Goal: Task Accomplishment & Management: Use online tool/utility

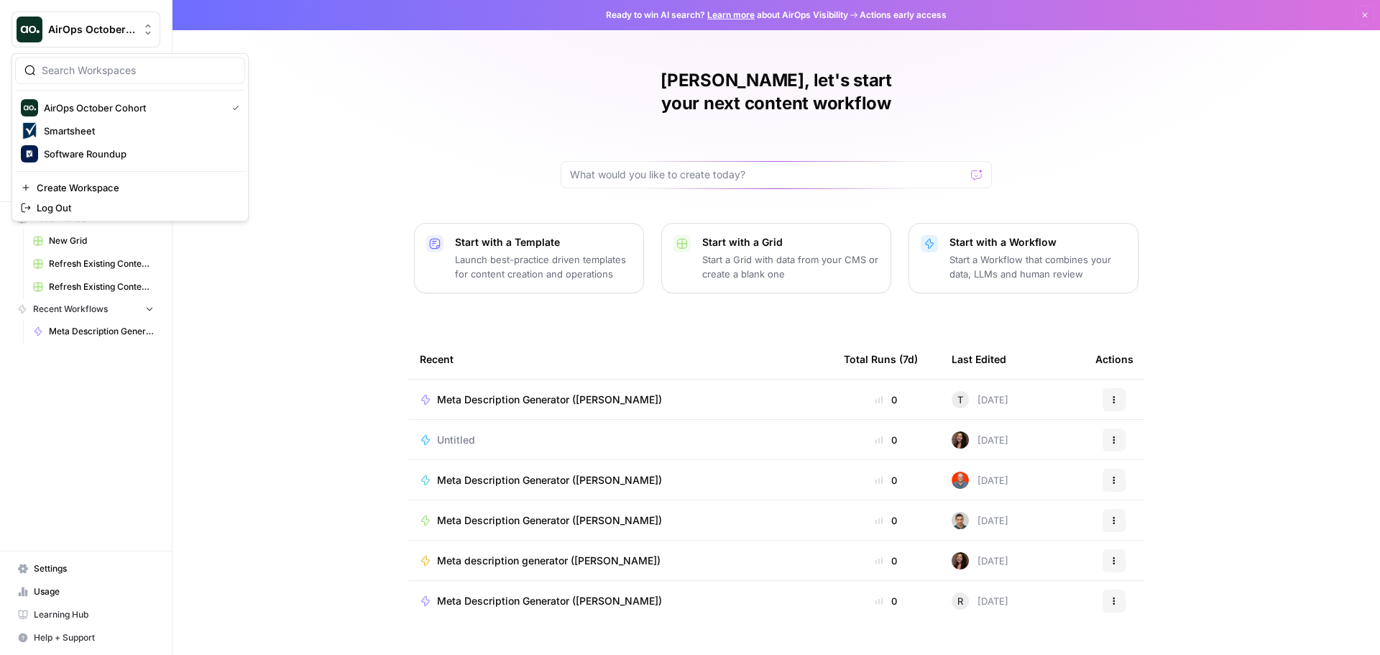
click at [139, 28] on div "AirOps October Cohort" at bounding box center [101, 29] width 107 height 14
click at [112, 127] on span "Smartsheet" at bounding box center [139, 131] width 190 height 14
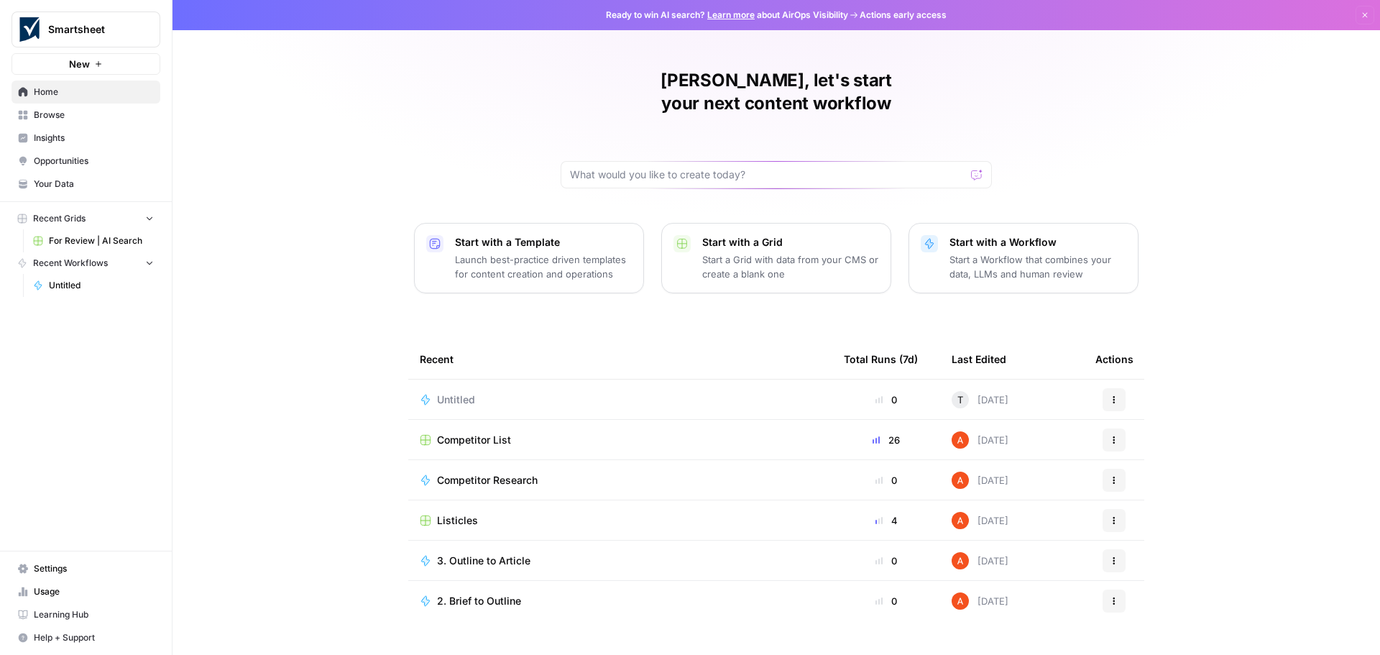
click at [517, 255] on p "Launch best-practice driven templates for content creation and operations" at bounding box center [543, 266] width 177 height 29
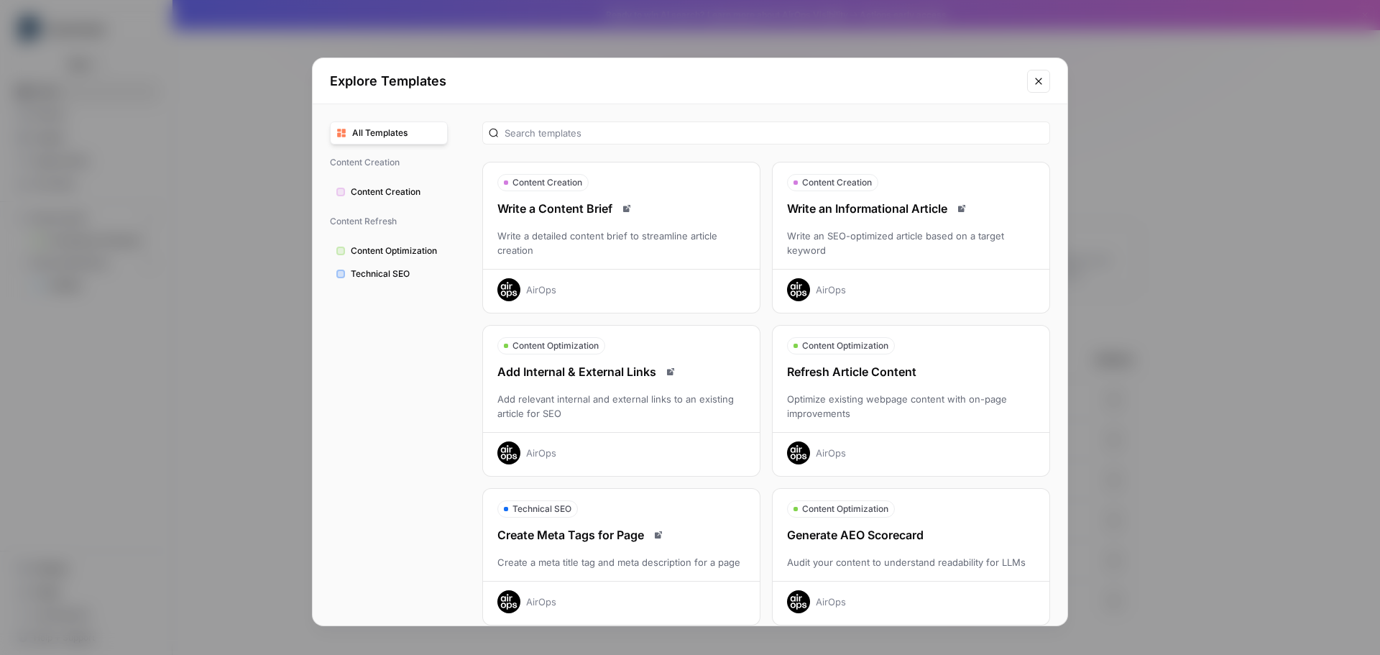
scroll to position [72, 0]
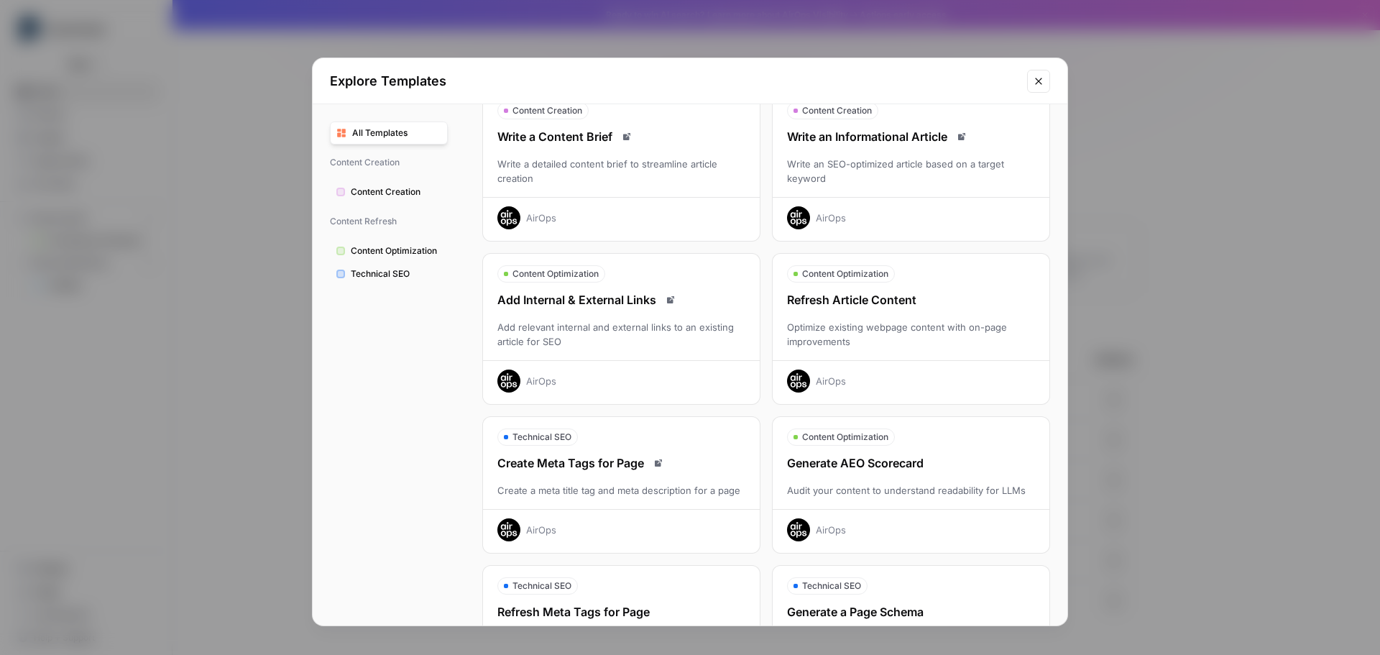
click at [854, 302] on div "Refresh Article Content" at bounding box center [911, 299] width 277 height 17
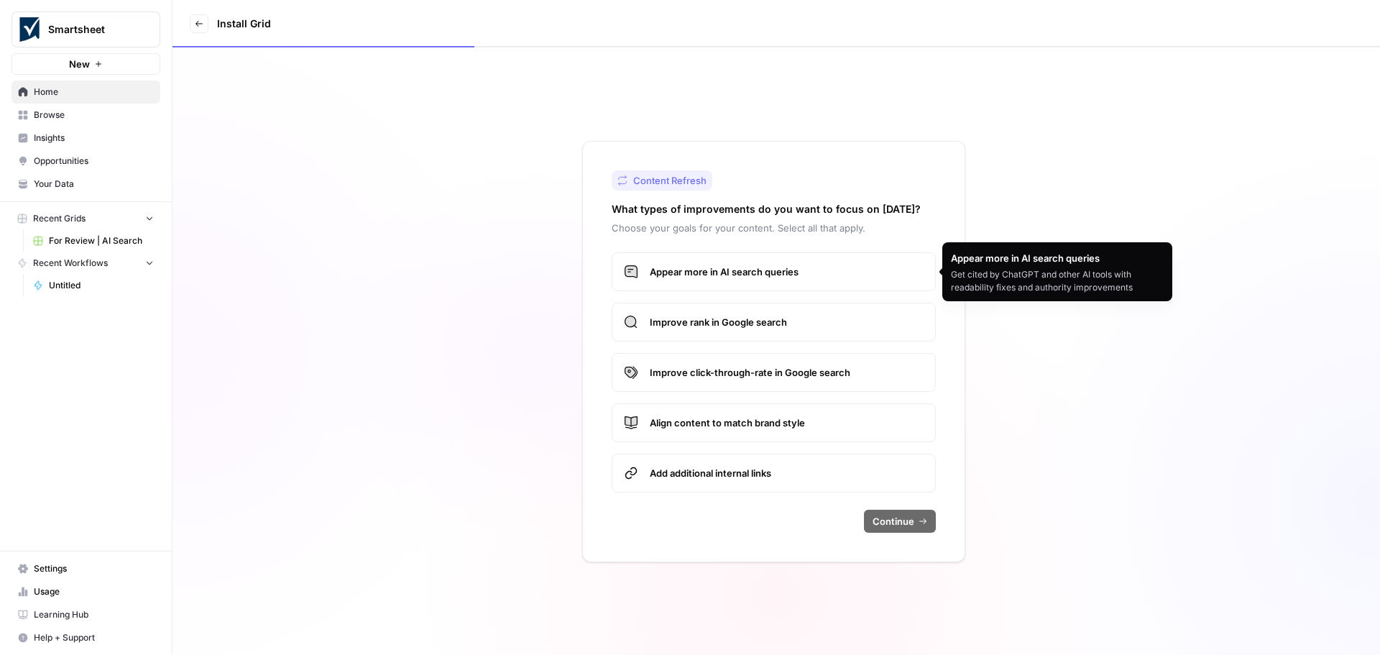
click at [770, 271] on span "Appear more in AI search queries" at bounding box center [787, 271] width 274 height 14
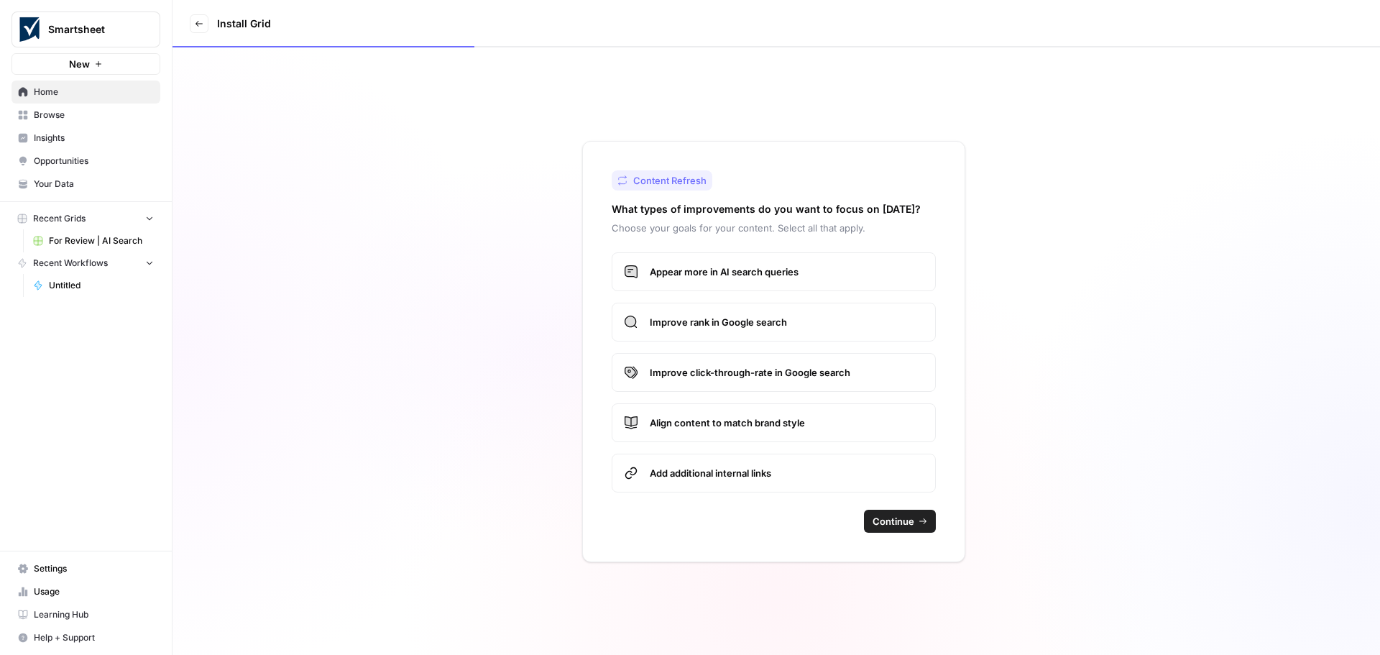
click at [765, 309] on label "Improve rank in Google search" at bounding box center [774, 322] width 324 height 39
click at [914, 520] on button "Continue" at bounding box center [900, 521] width 72 height 23
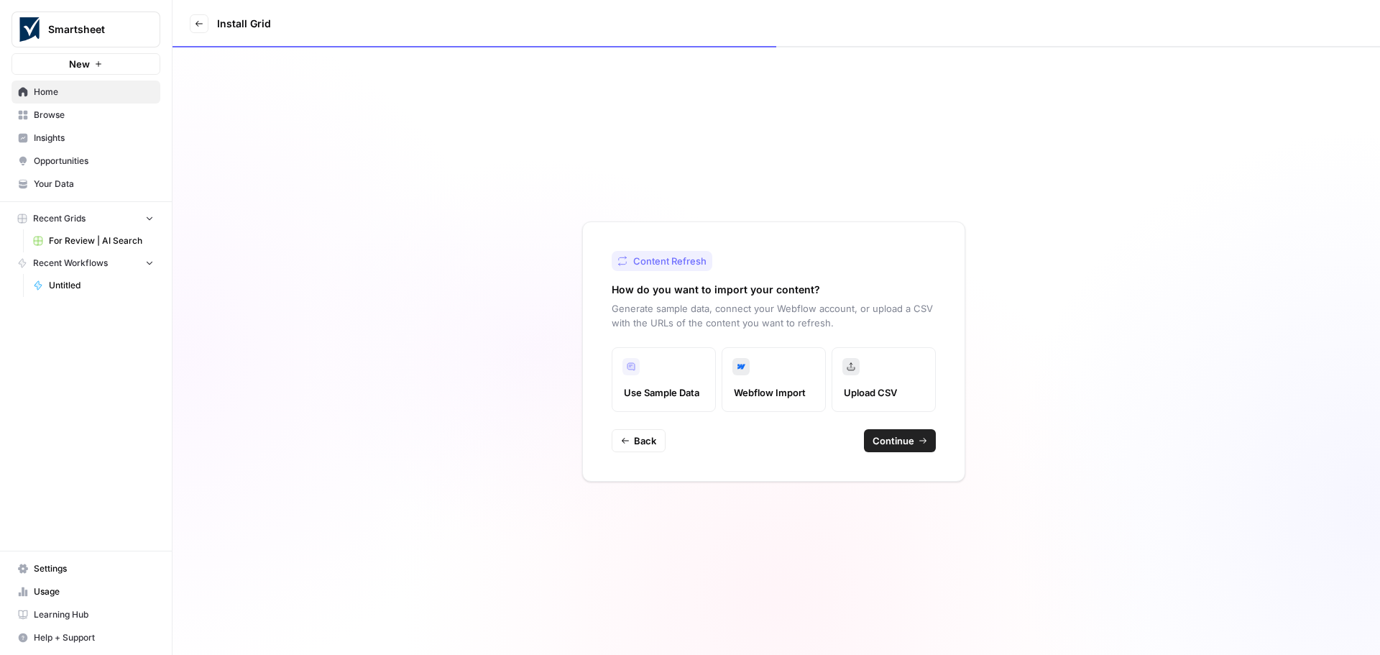
click at [660, 309] on p "Generate sample data, connect your Webflow account, or upload a CSV with the UR…" at bounding box center [774, 315] width 324 height 29
drag, startPoint x: 676, startPoint y: 307, endPoint x: 857, endPoint y: 308, distance: 181.1
click at [857, 308] on p "Generate sample data, connect your Webflow account, or upload a CSV with the UR…" at bounding box center [774, 315] width 324 height 29
drag, startPoint x: 626, startPoint y: 323, endPoint x: 757, endPoint y: 313, distance: 131.1
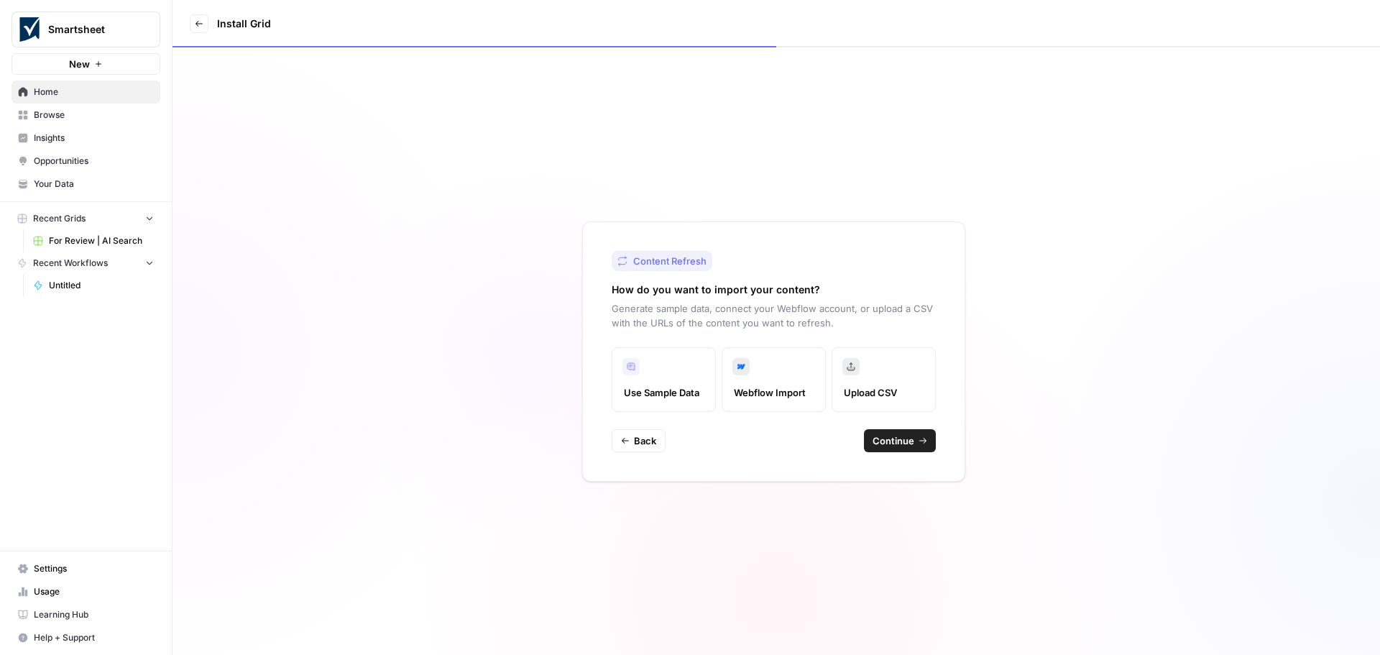
click at [757, 313] on p "Generate sample data, connect your Webflow account, or upload a CSV with the UR…" at bounding box center [774, 315] width 324 height 29
click at [756, 313] on p "Generate sample data, connect your Webflow account, or upload a CSV with the UR…" at bounding box center [774, 315] width 324 height 29
click at [877, 386] on span "Upload CSV" at bounding box center [884, 392] width 80 height 14
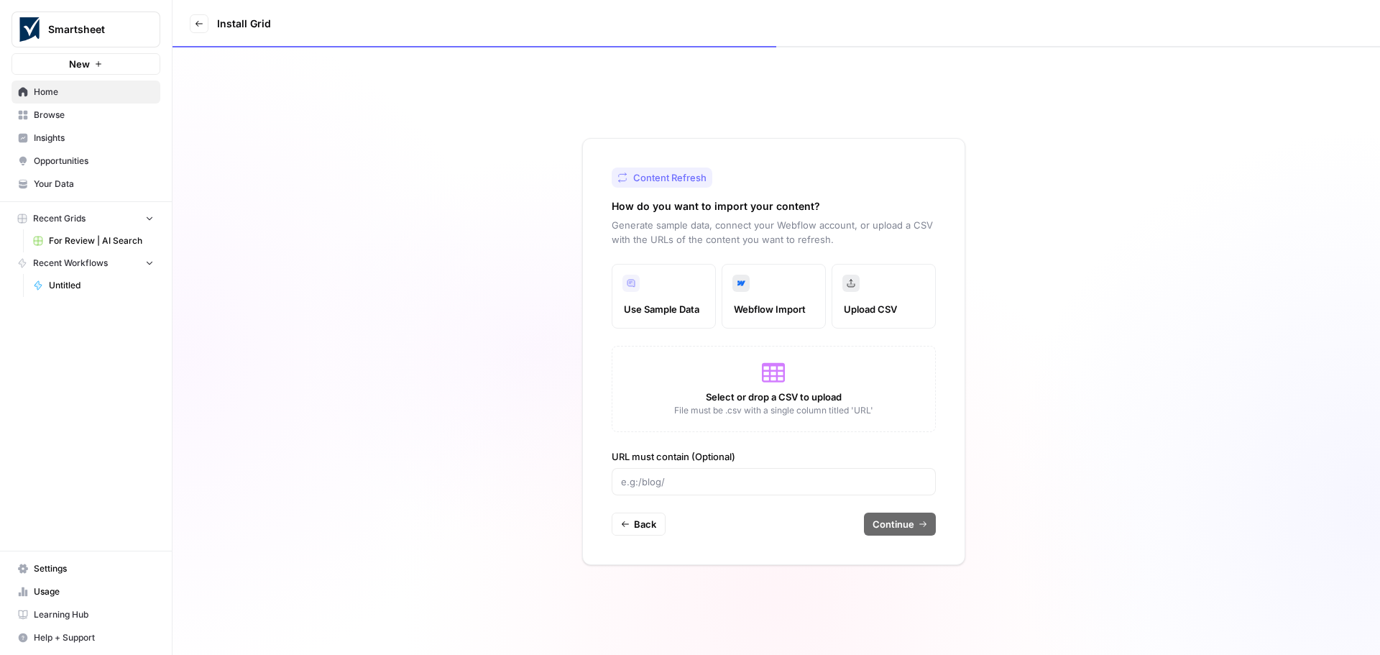
click at [651, 305] on span "Use Sample Data" at bounding box center [664, 309] width 80 height 14
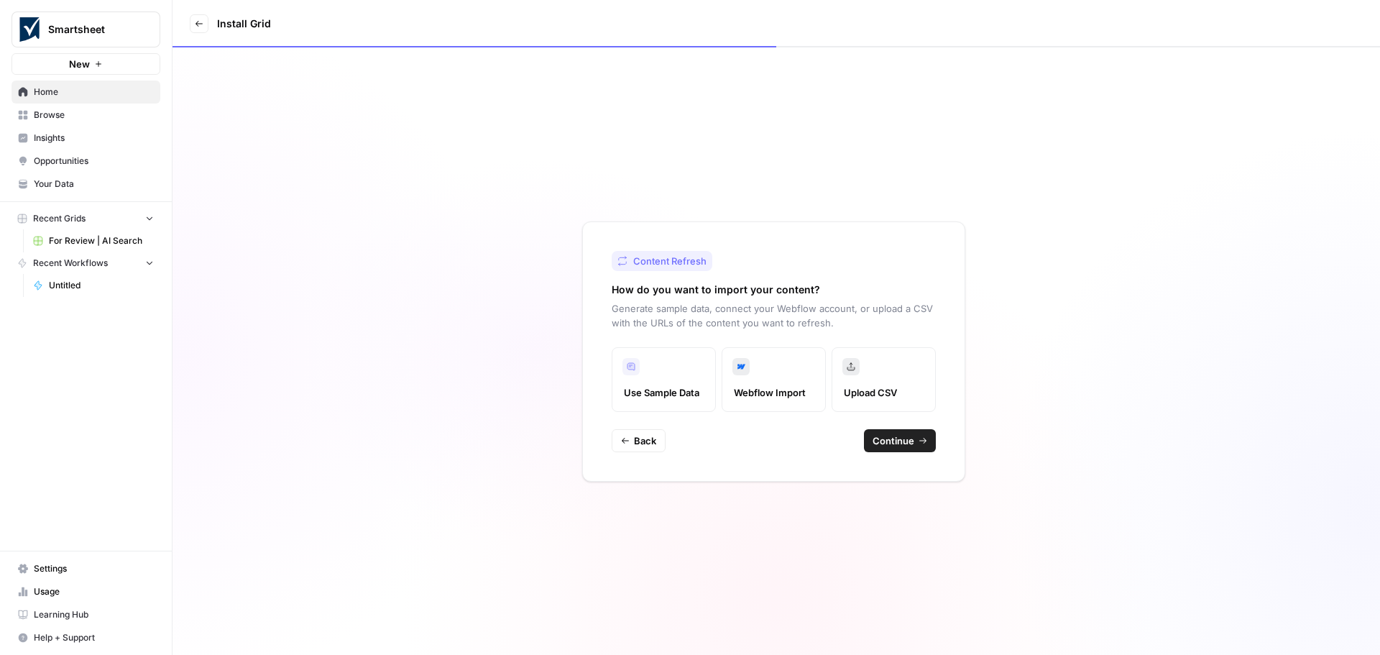
click at [908, 443] on span "Continue" at bounding box center [893, 440] width 42 height 14
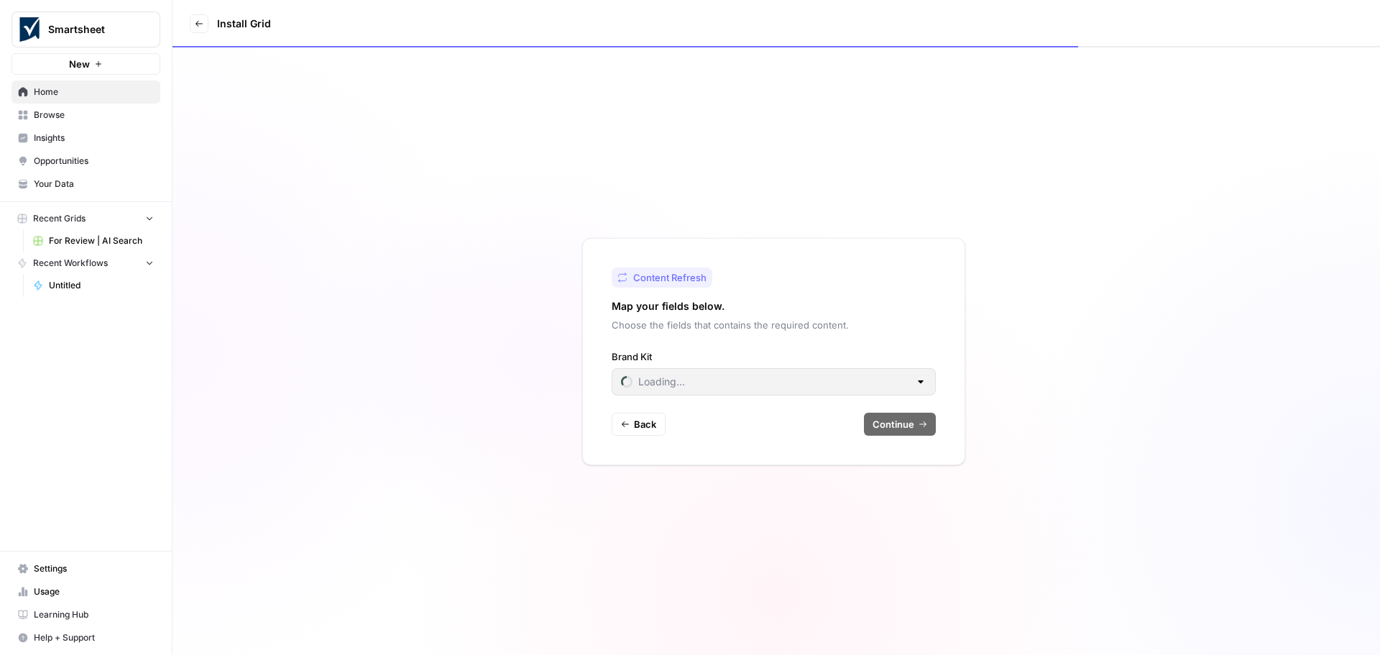
type input "Smartsheet"
click at [908, 377] on input "Brand Kit" at bounding box center [765, 381] width 288 height 14
drag, startPoint x: 919, startPoint y: 384, endPoint x: 1045, endPoint y: 353, distance: 129.5
click at [918, 384] on div at bounding box center [920, 381] width 11 height 14
type input "Smartsheet"
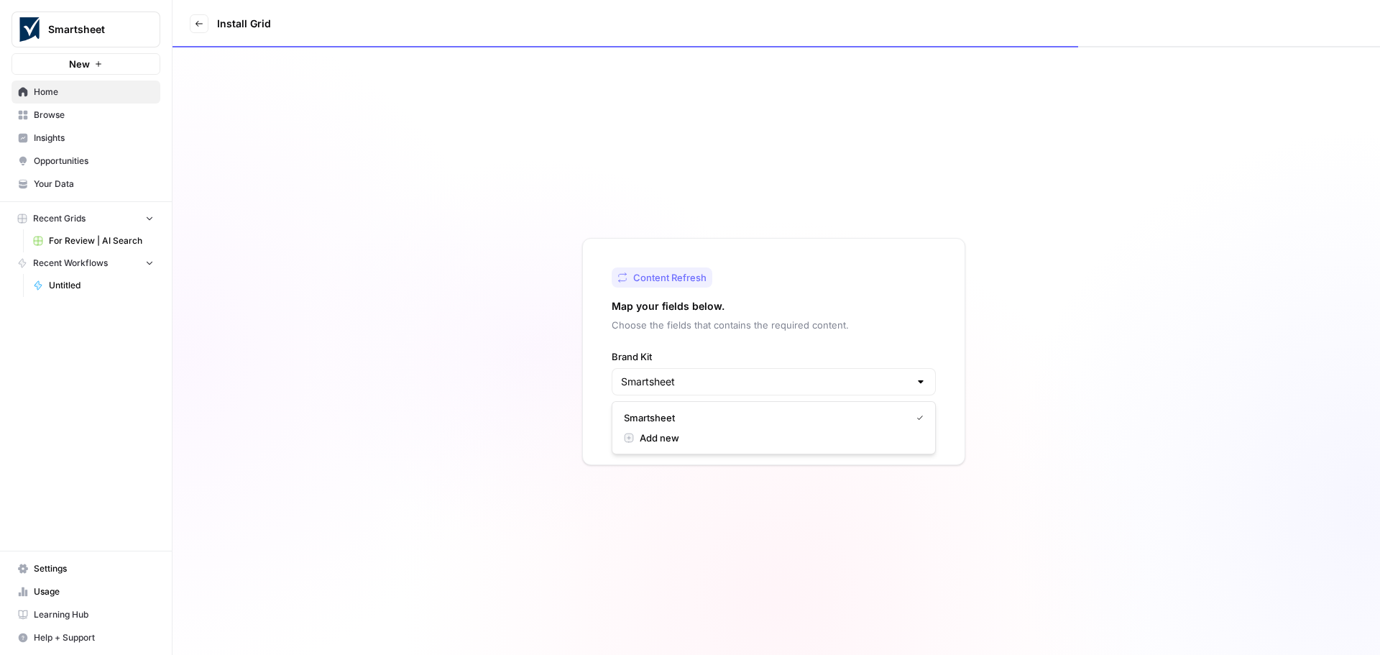
click at [1105, 346] on div "Content Refresh Map your fields below. Choose the fields that contains the requ…" at bounding box center [775, 350] width 1207 height 607
click at [918, 428] on span "button" at bounding box center [922, 424] width 9 height 9
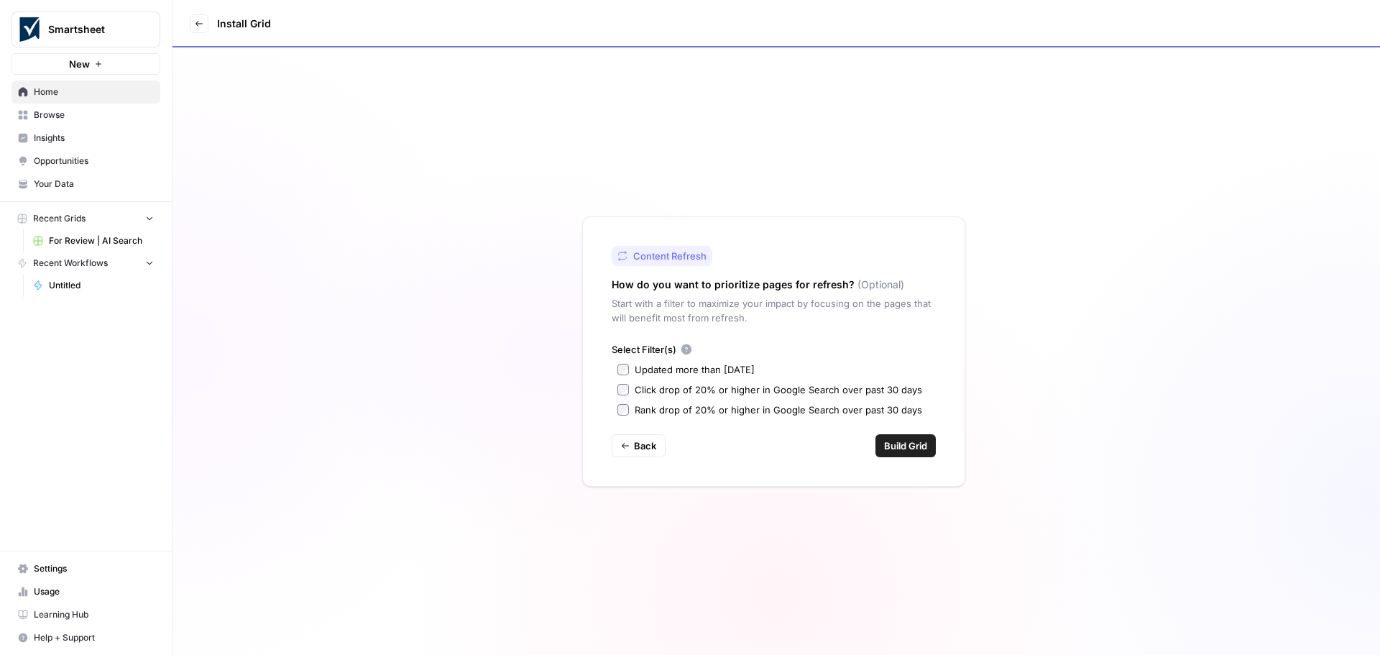
click at [623, 451] on button "Back" at bounding box center [639, 445] width 54 height 23
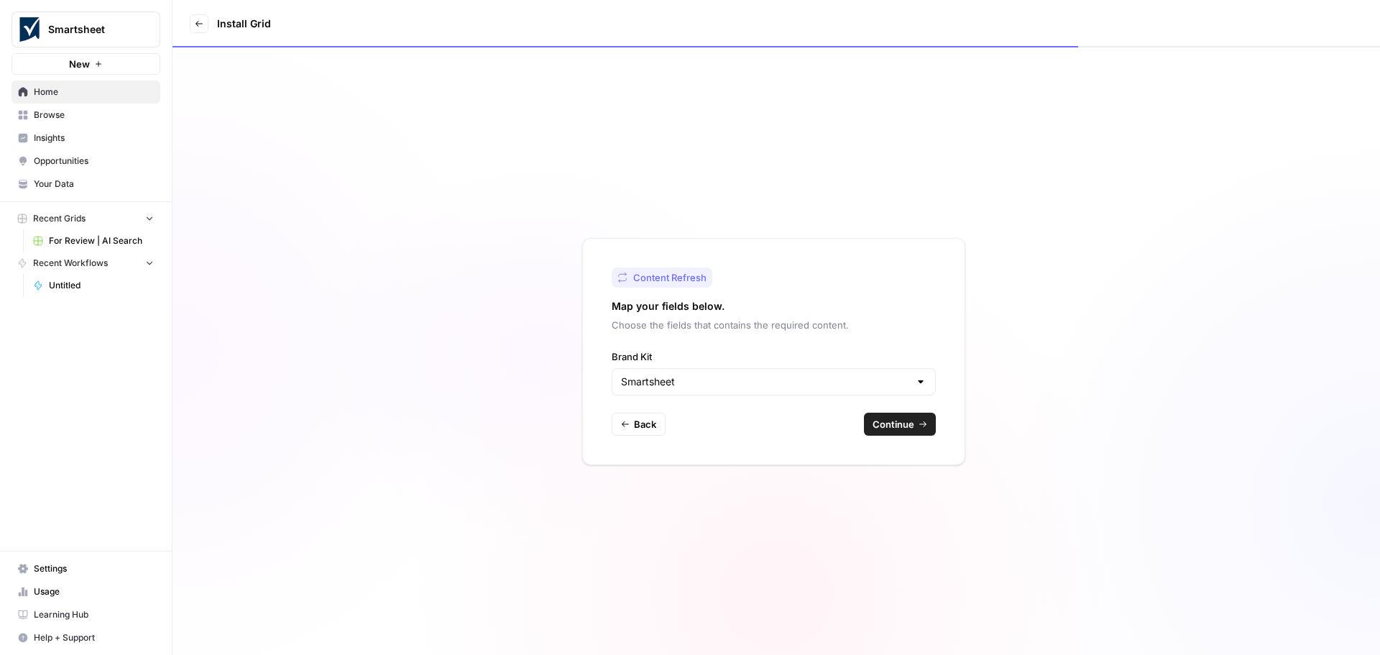
click at [629, 428] on button "Back" at bounding box center [639, 423] width 54 height 23
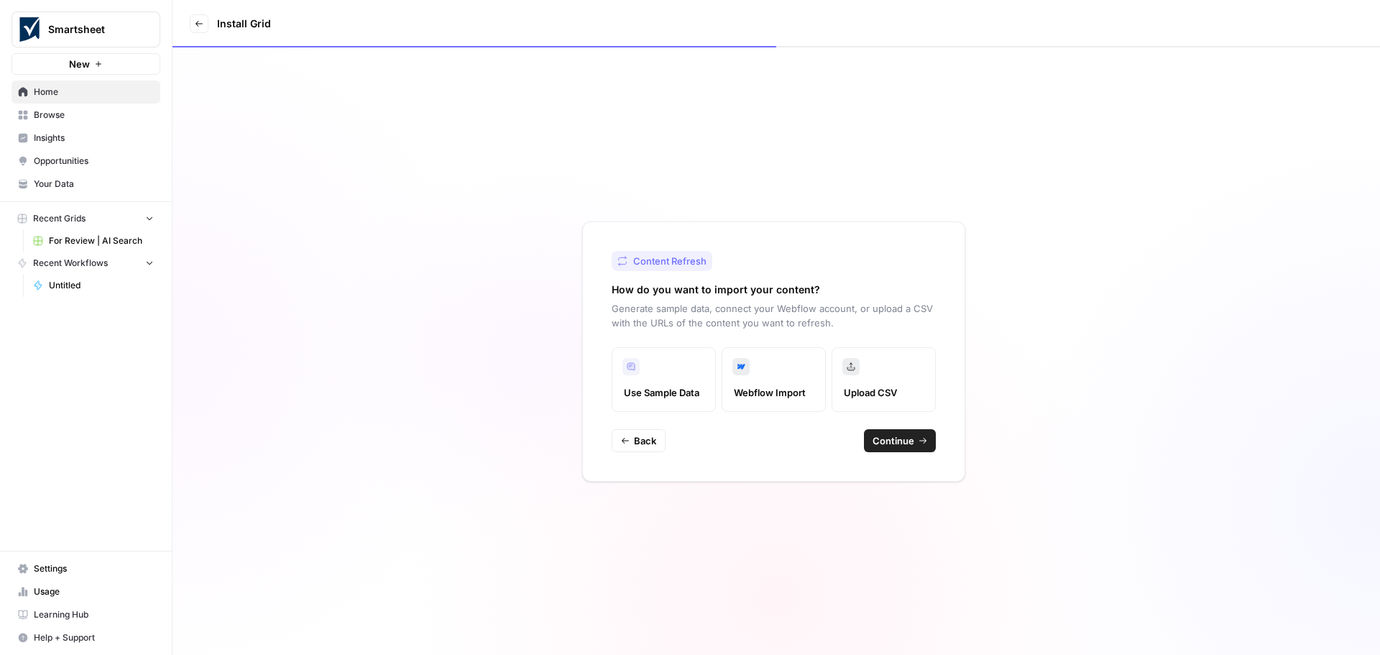
click at [632, 435] on button "Back" at bounding box center [639, 440] width 54 height 23
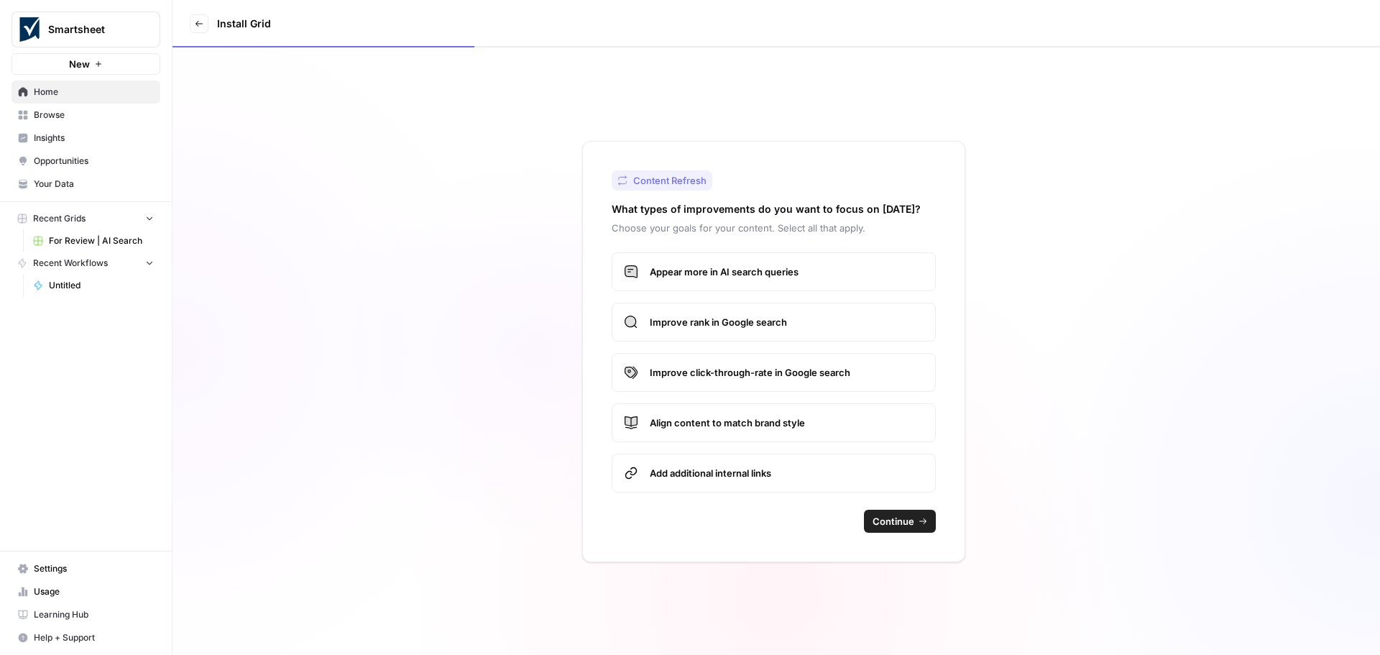
click at [196, 23] on icon at bounding box center [198, 24] width 7 height 6
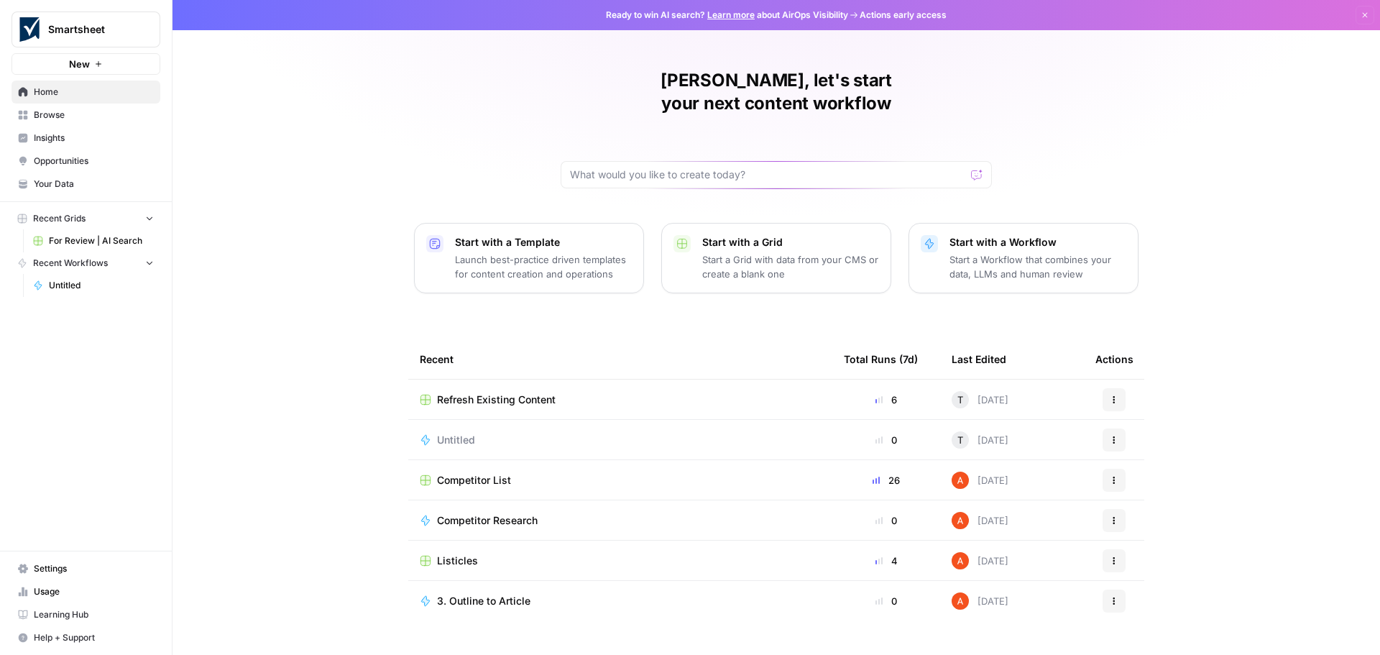
click at [529, 252] on p "Launch best-practice driven templates for content creation and operations" at bounding box center [543, 266] width 177 height 29
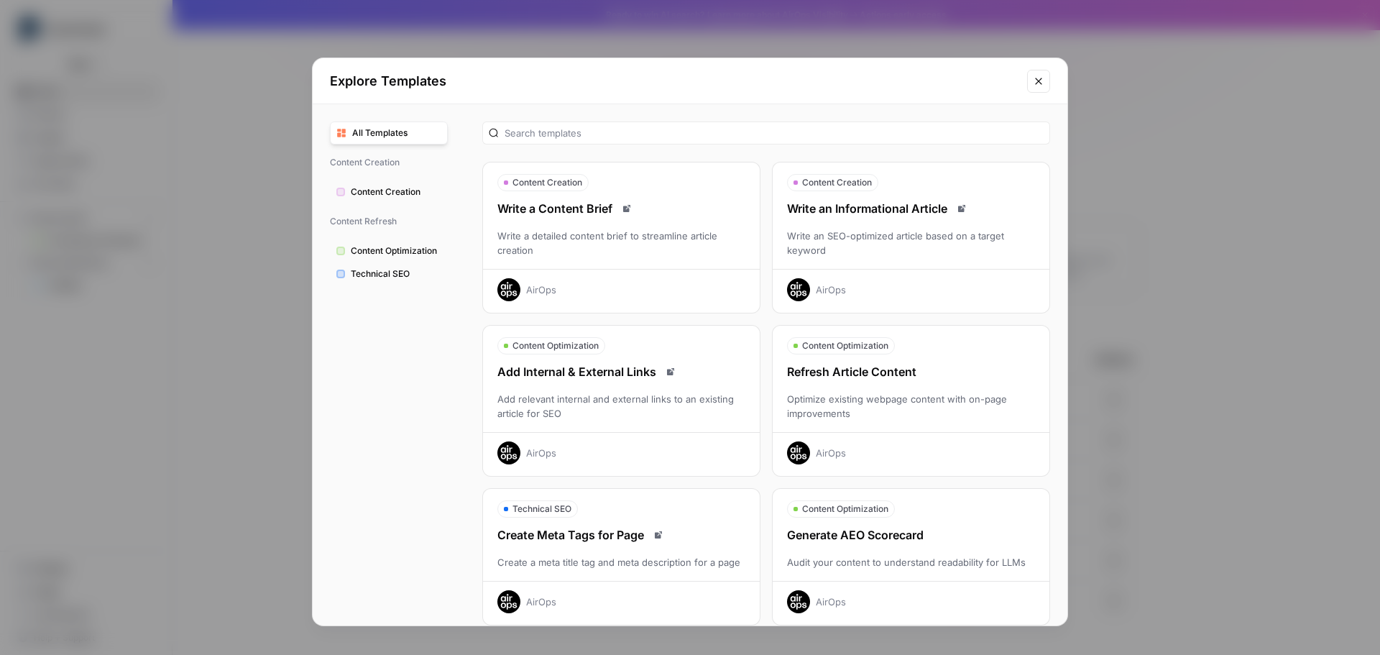
click at [589, 206] on div "Write a Content Brief" at bounding box center [621, 208] width 277 height 17
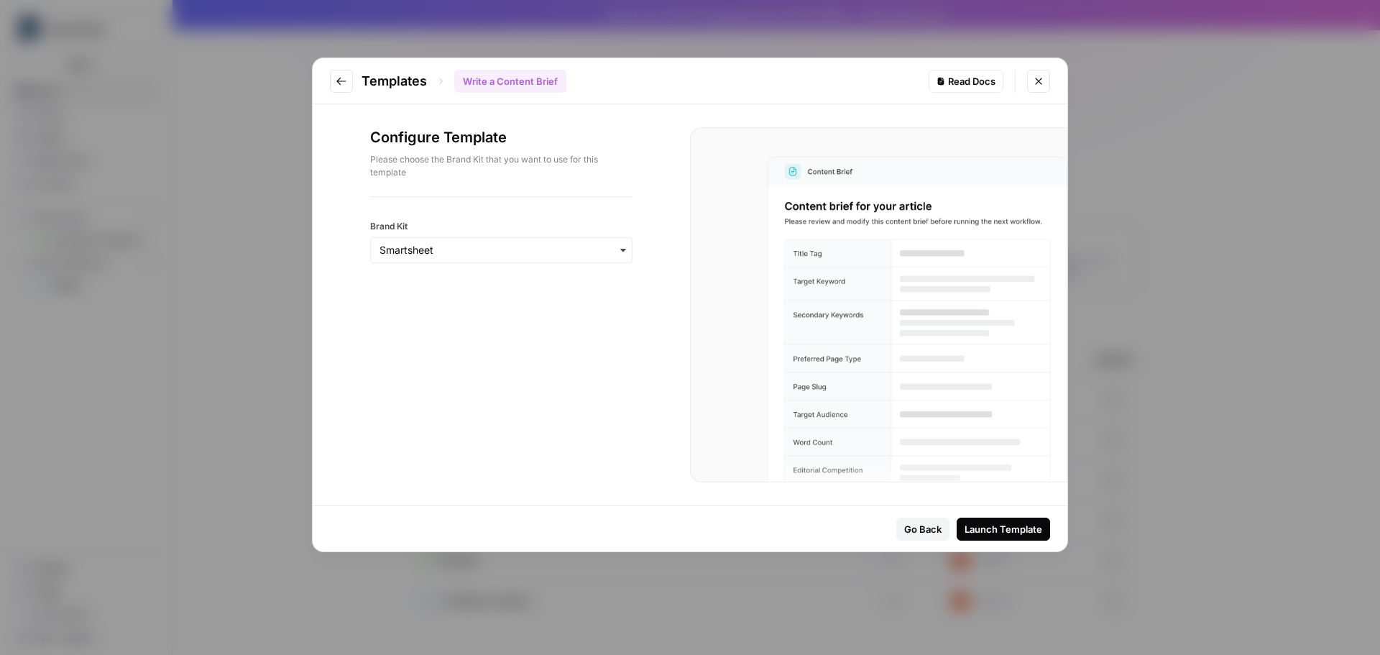
click at [1021, 529] on div "Launch Template" at bounding box center [1003, 529] width 78 height 14
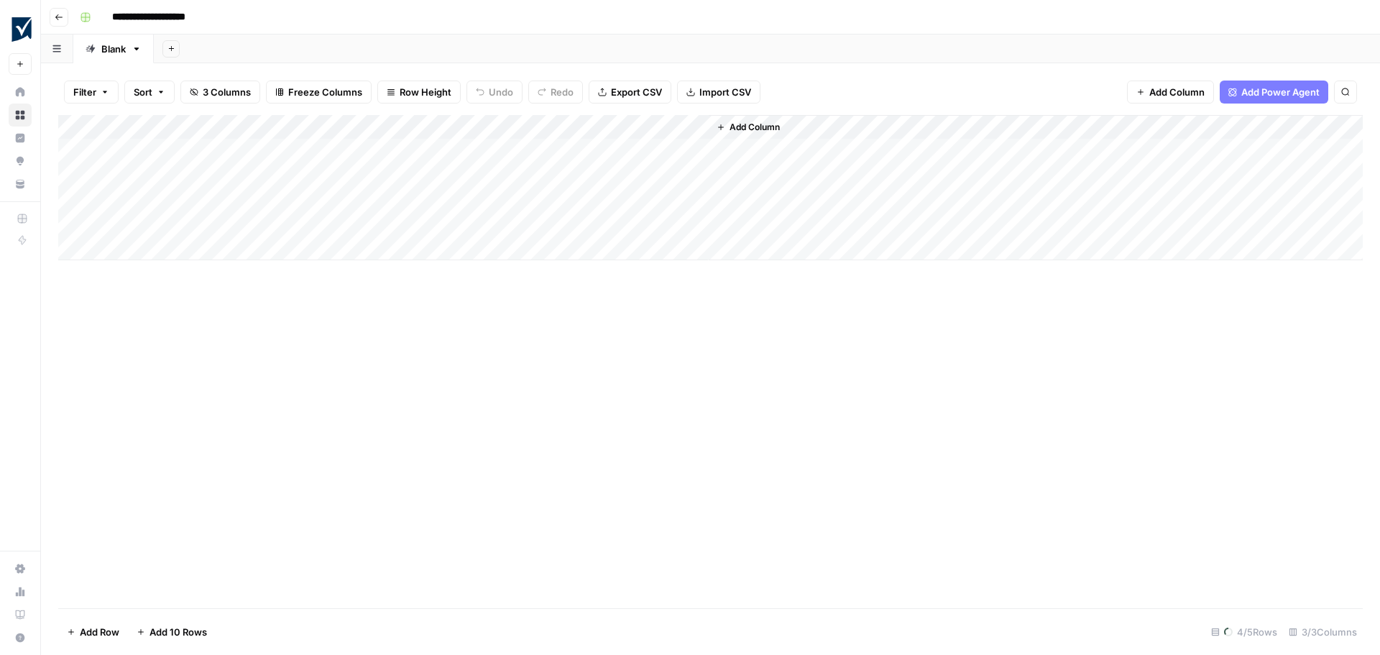
click at [148, 158] on div "Add Column" at bounding box center [710, 187] width 1304 height 145
click at [147, 151] on div "Add Column" at bounding box center [710, 187] width 1304 height 145
click at [66, 15] on button "Go back" at bounding box center [59, 17] width 19 height 19
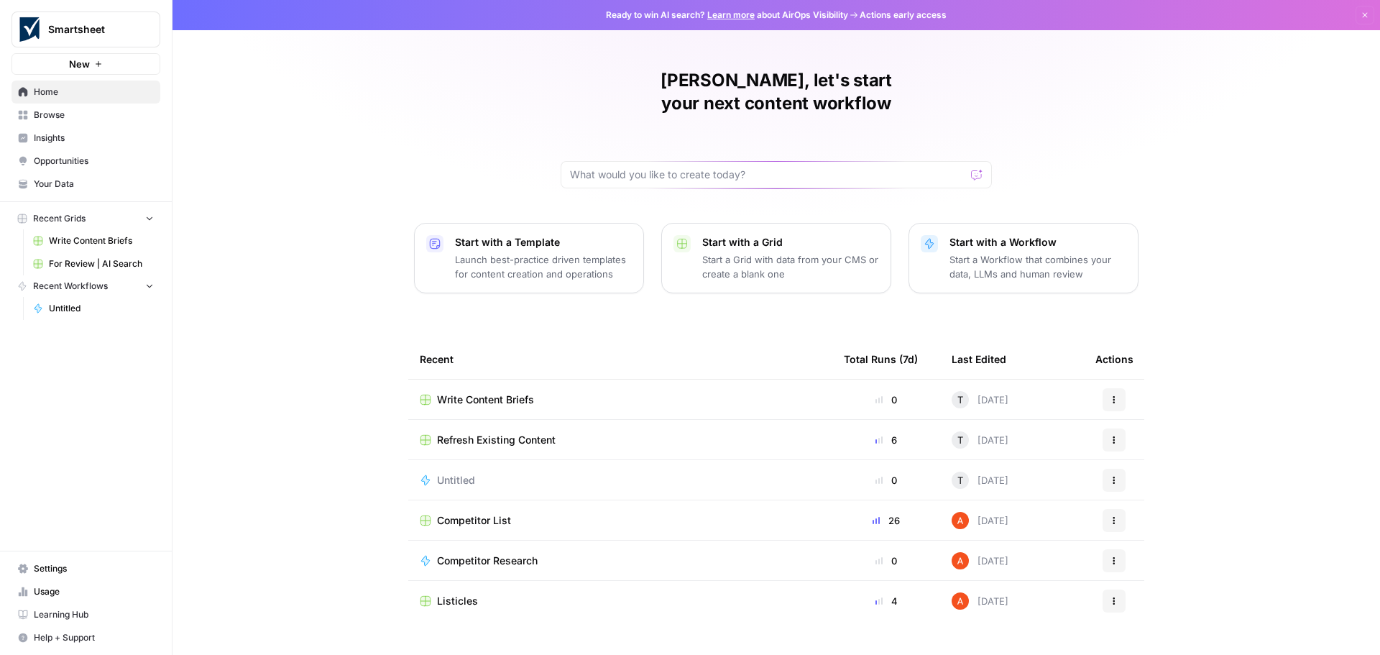
click at [555, 252] on p "Launch best-practice driven templates for content creation and operations" at bounding box center [543, 266] width 177 height 29
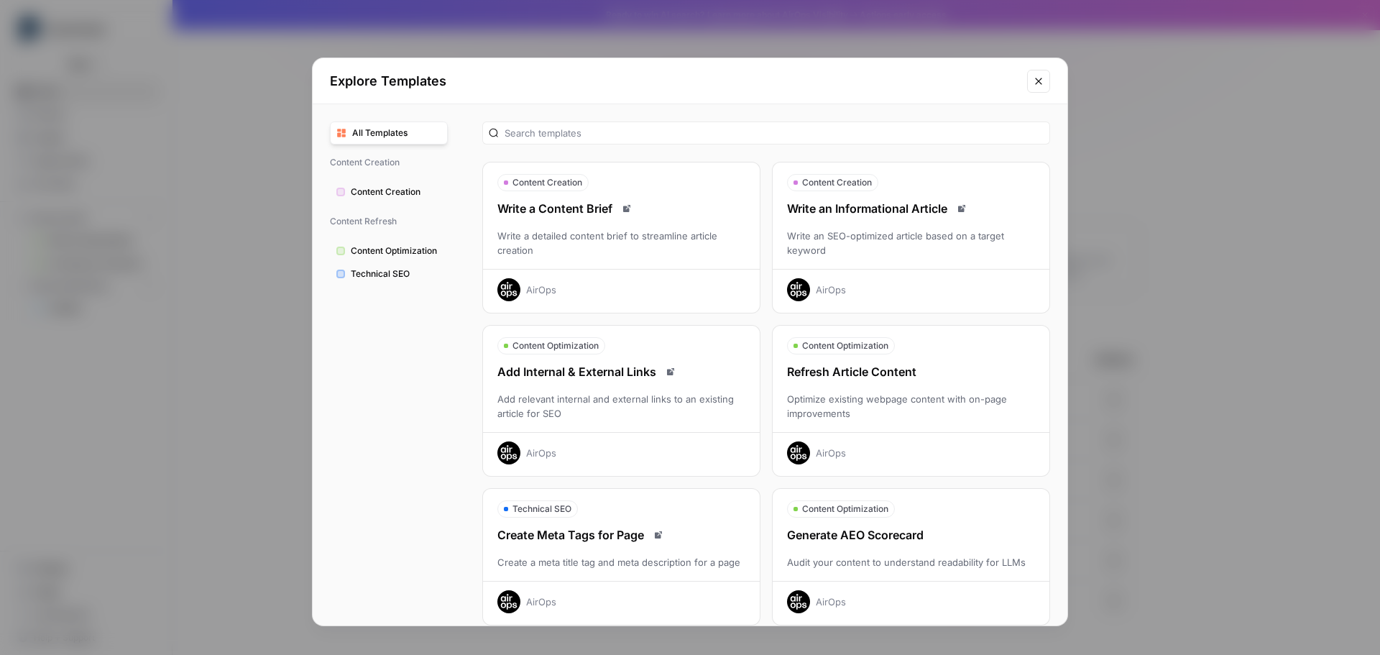
click at [550, 203] on div "Write a Content Brief" at bounding box center [621, 208] width 277 height 17
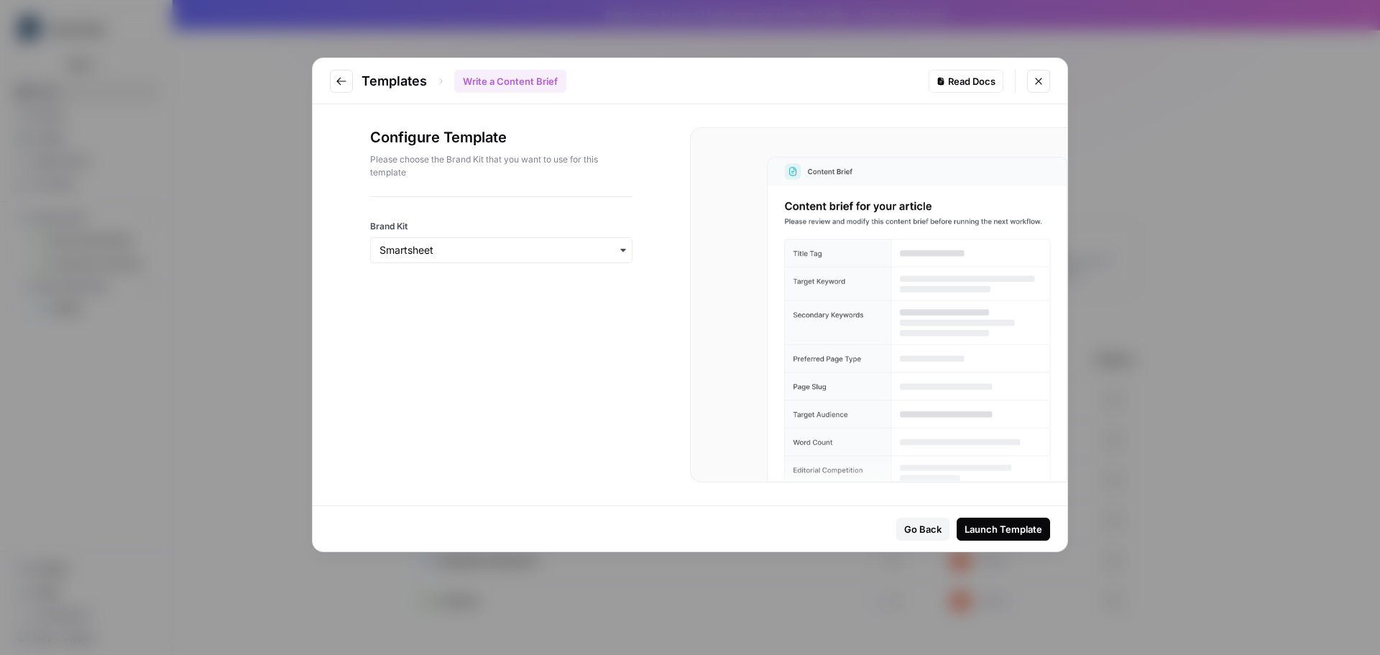
click at [992, 527] on div "Launch Template" at bounding box center [1003, 529] width 78 height 14
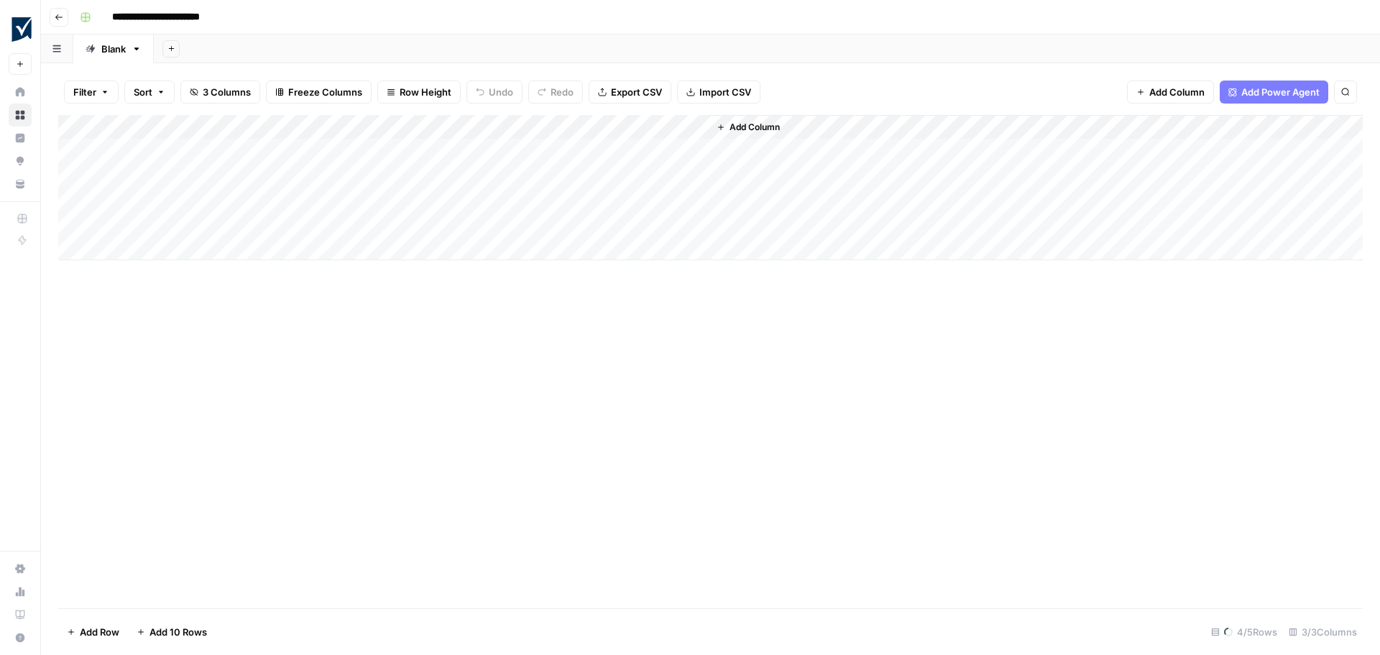
click at [160, 149] on div "Add Column" at bounding box center [710, 187] width 1304 height 145
click at [83, 147] on div "Add Column" at bounding box center [710, 187] width 1304 height 145
click at [75, 147] on div "Add Column" at bounding box center [710, 187] width 1304 height 145
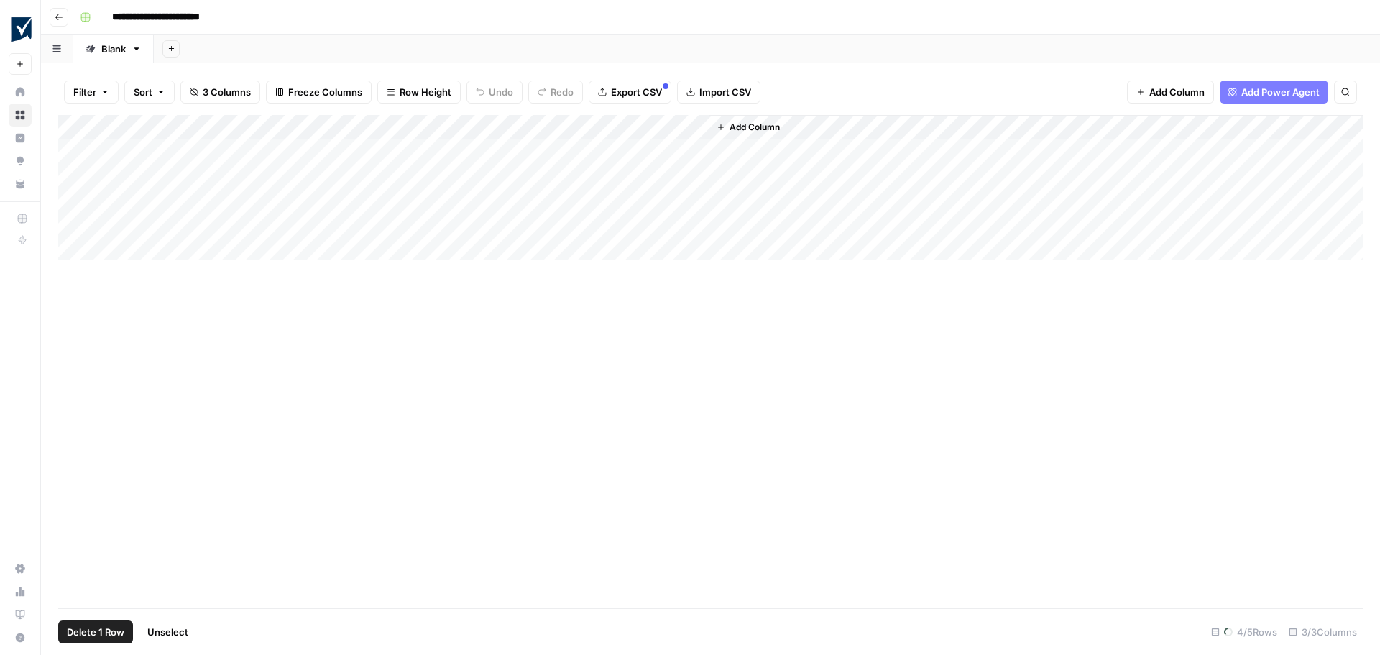
click at [72, 149] on div "Add Column" at bounding box center [710, 187] width 1304 height 145
click at [141, 153] on div "Add Column" at bounding box center [710, 187] width 1304 height 145
click at [145, 153] on div "Add Column" at bounding box center [710, 187] width 1304 height 145
click at [174, 176] on div "Add Column" at bounding box center [710, 175] width 1304 height 121
click at [180, 151] on div "Add Column" at bounding box center [710, 175] width 1304 height 121
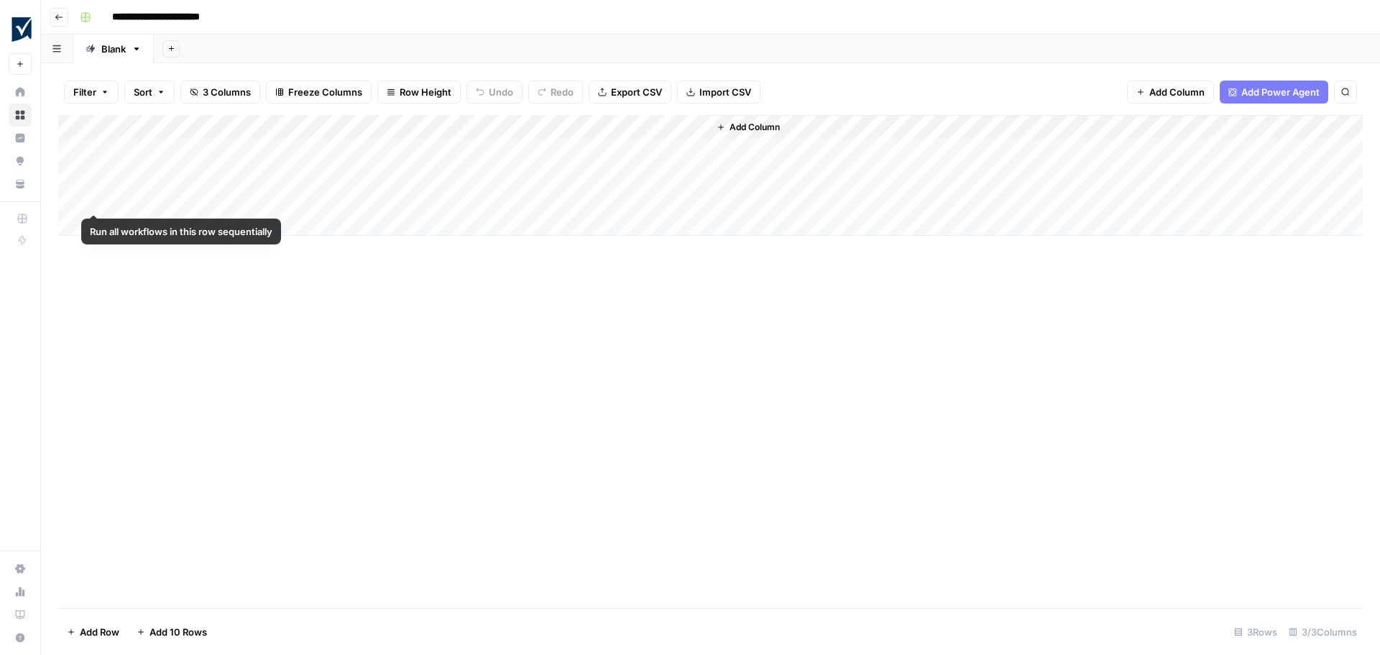
click at [75, 199] on div "Add Column" at bounding box center [710, 175] width 1304 height 121
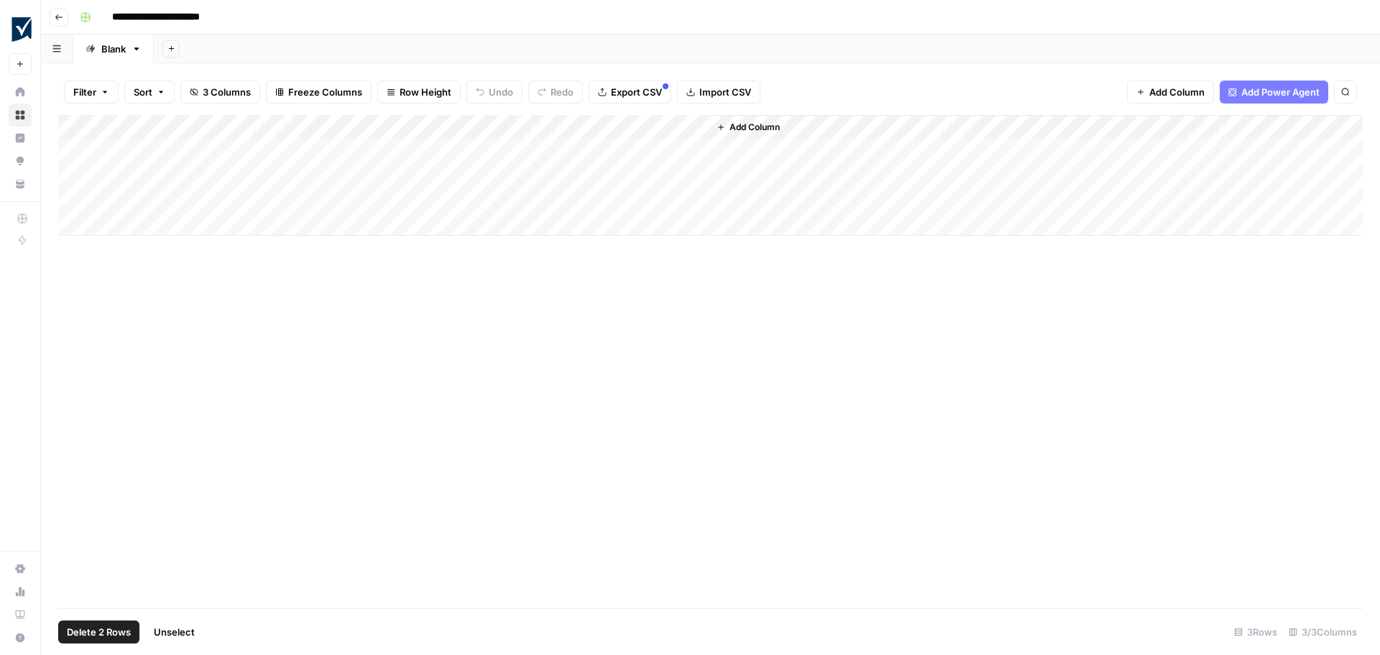
click at [73, 175] on div "Add Column" at bounding box center [710, 175] width 1304 height 121
click at [84, 637] on span "Delete 2 Rows" at bounding box center [99, 631] width 64 height 14
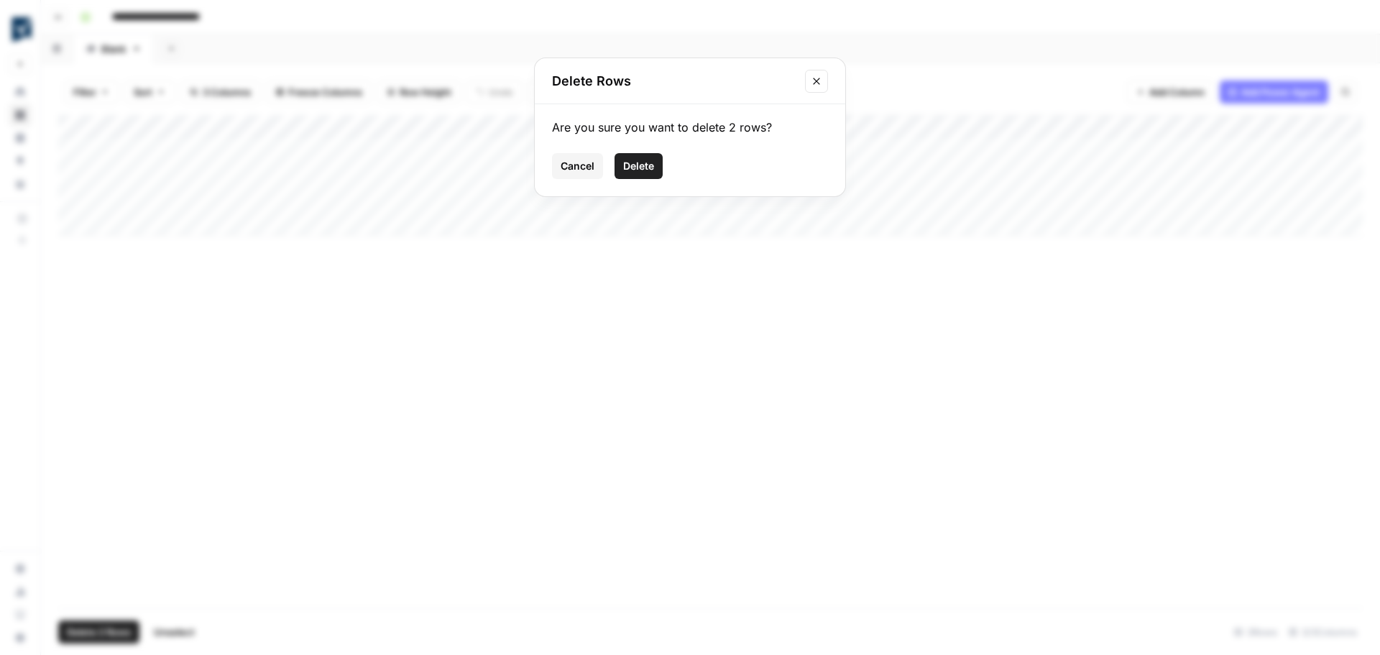
click at [647, 162] on span "Delete" at bounding box center [638, 166] width 31 height 14
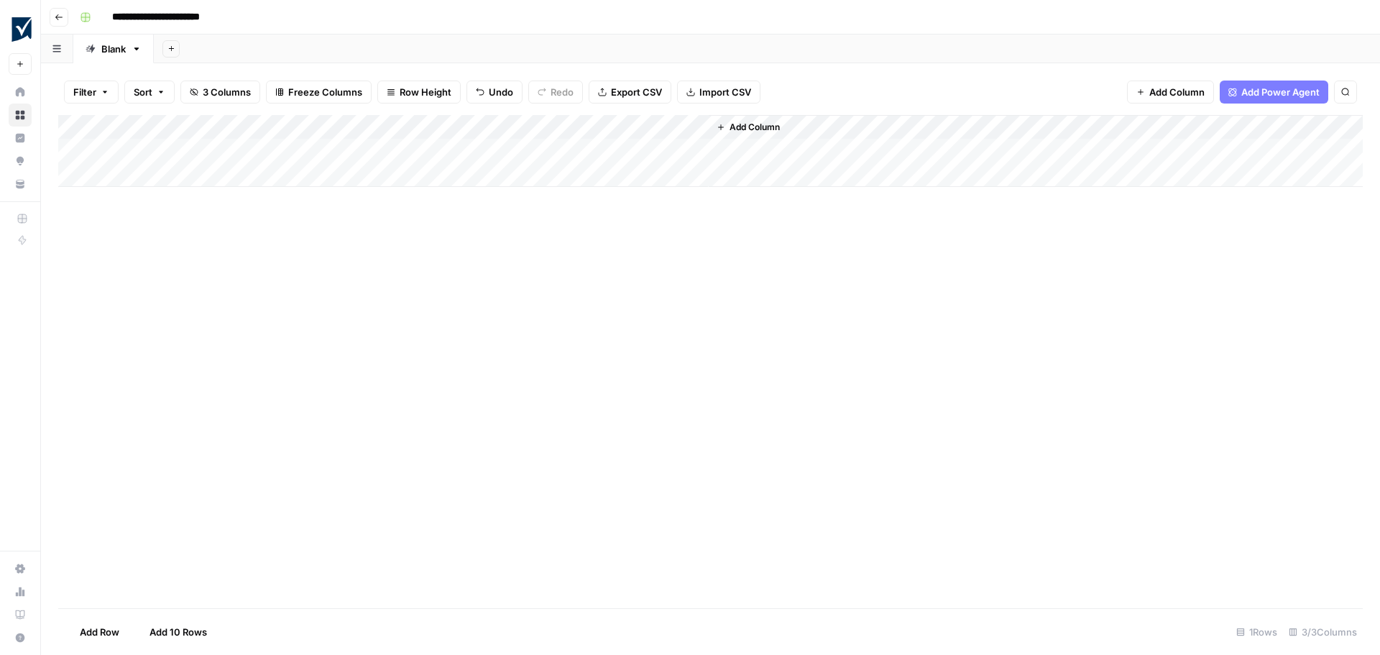
click at [181, 150] on div "Add Column" at bounding box center [710, 151] width 1304 height 72
click at [181, 150] on textarea "**********" at bounding box center [251, 159] width 287 height 34
type textarea "**********"
click at [402, 151] on div "Add Column" at bounding box center [710, 151] width 1304 height 72
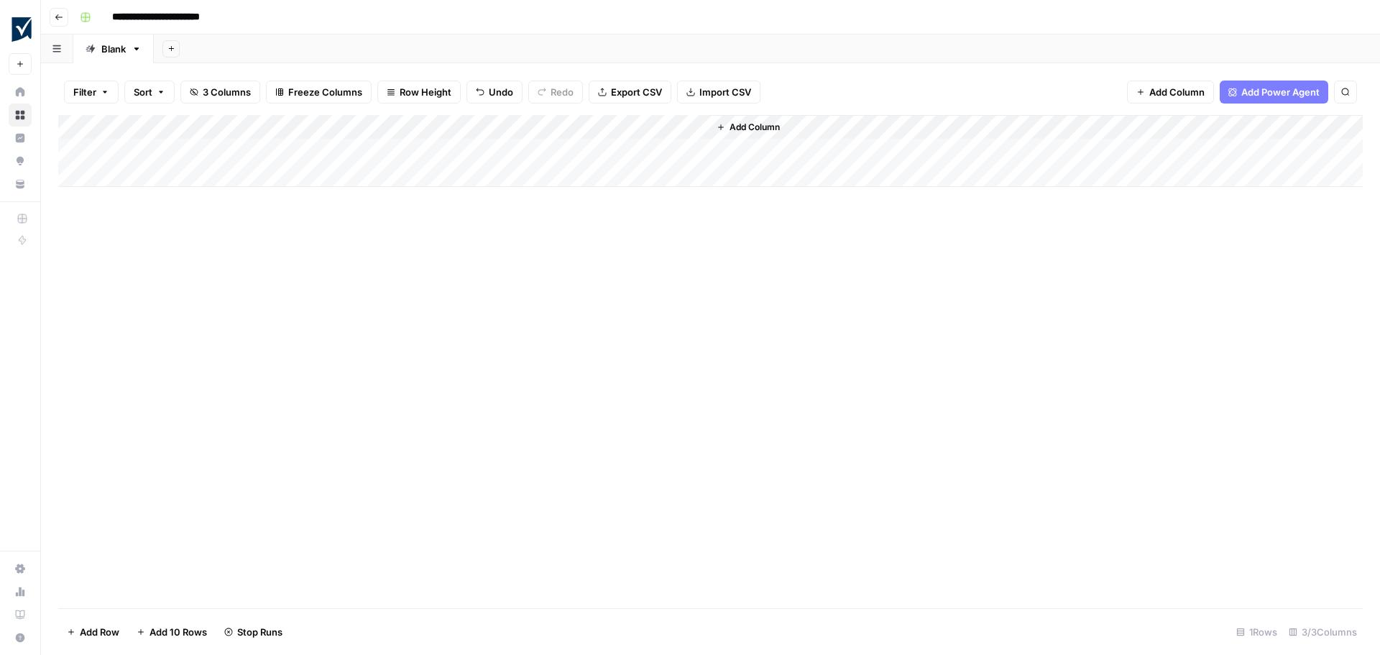
click at [640, 128] on div "Add Column" at bounding box center [710, 151] width 1304 height 72
click at [729, 267] on div "Add Column" at bounding box center [710, 361] width 1304 height 493
click at [491, 150] on div "Add Column" at bounding box center [710, 151] width 1304 height 72
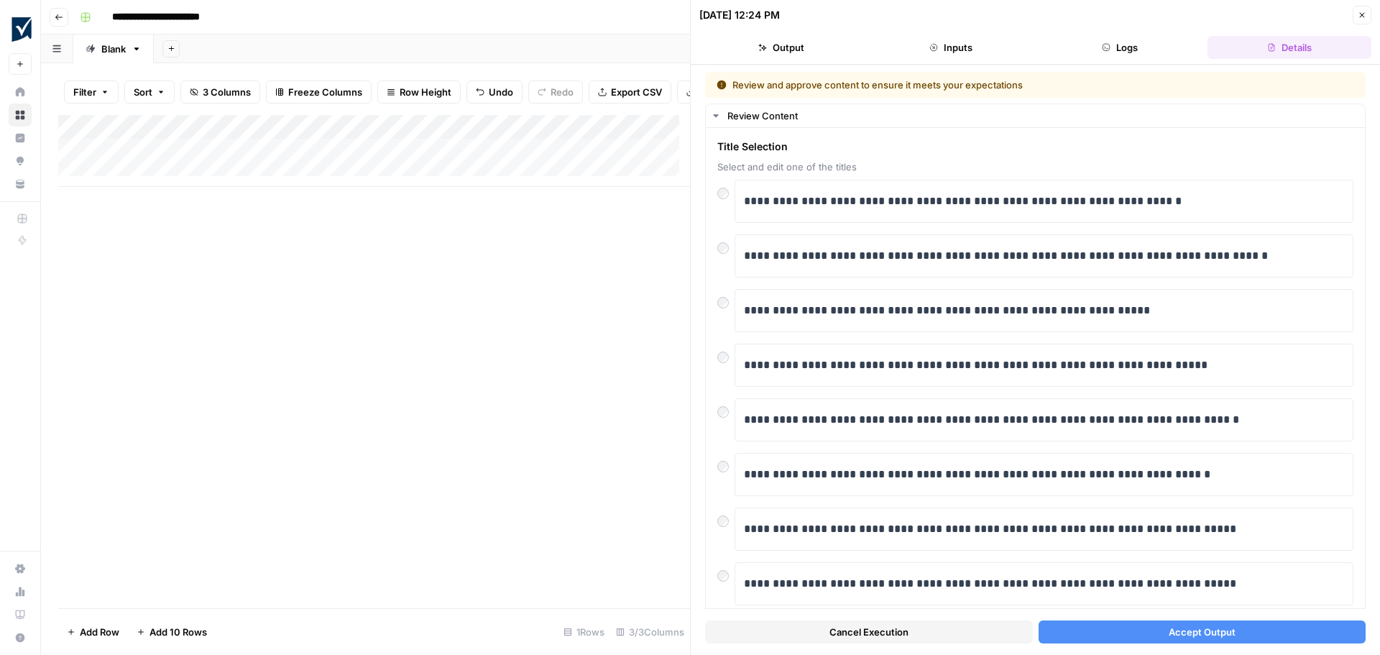
click at [1186, 621] on button "Accept Output" at bounding box center [1202, 631] width 328 height 23
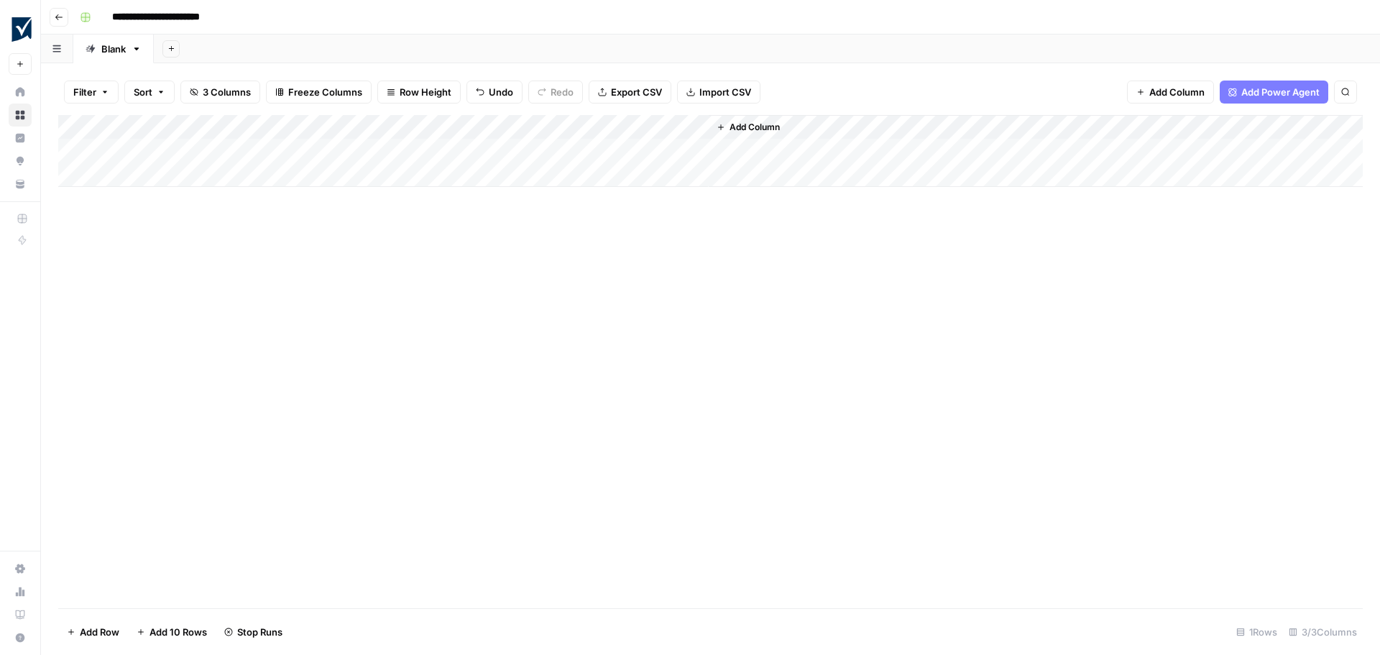
click at [614, 147] on div "Add Column" at bounding box center [710, 151] width 1304 height 72
click at [473, 151] on div "Add Column" at bounding box center [710, 151] width 1304 height 72
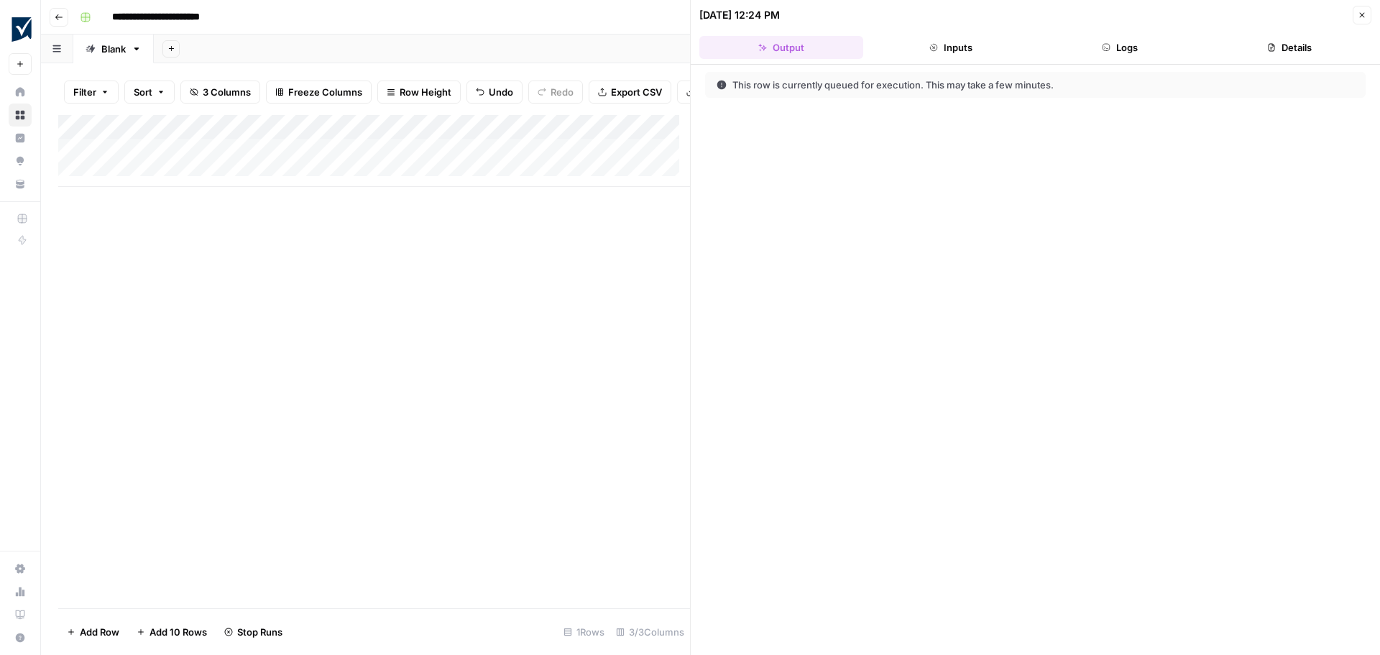
click at [944, 45] on button "Inputs" at bounding box center [951, 47] width 164 height 23
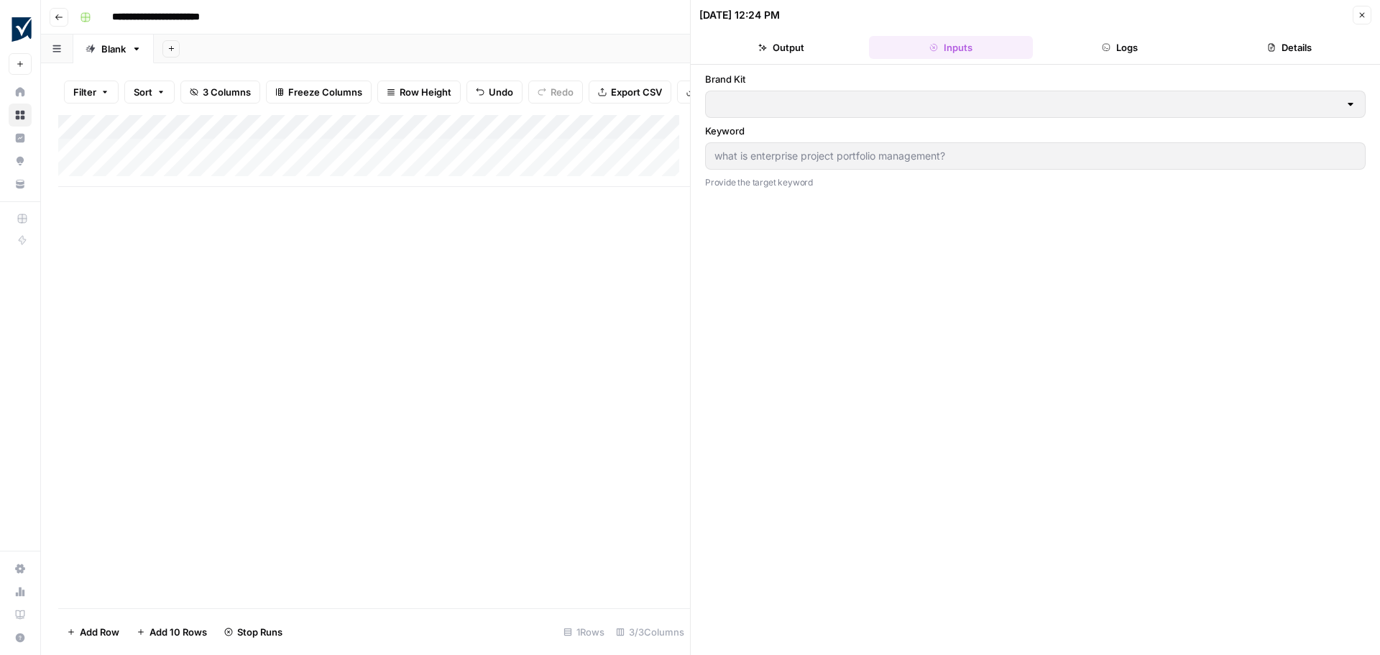
type input "Smartsheet"
click at [1118, 50] on button "Logs" at bounding box center [1120, 47] width 164 height 23
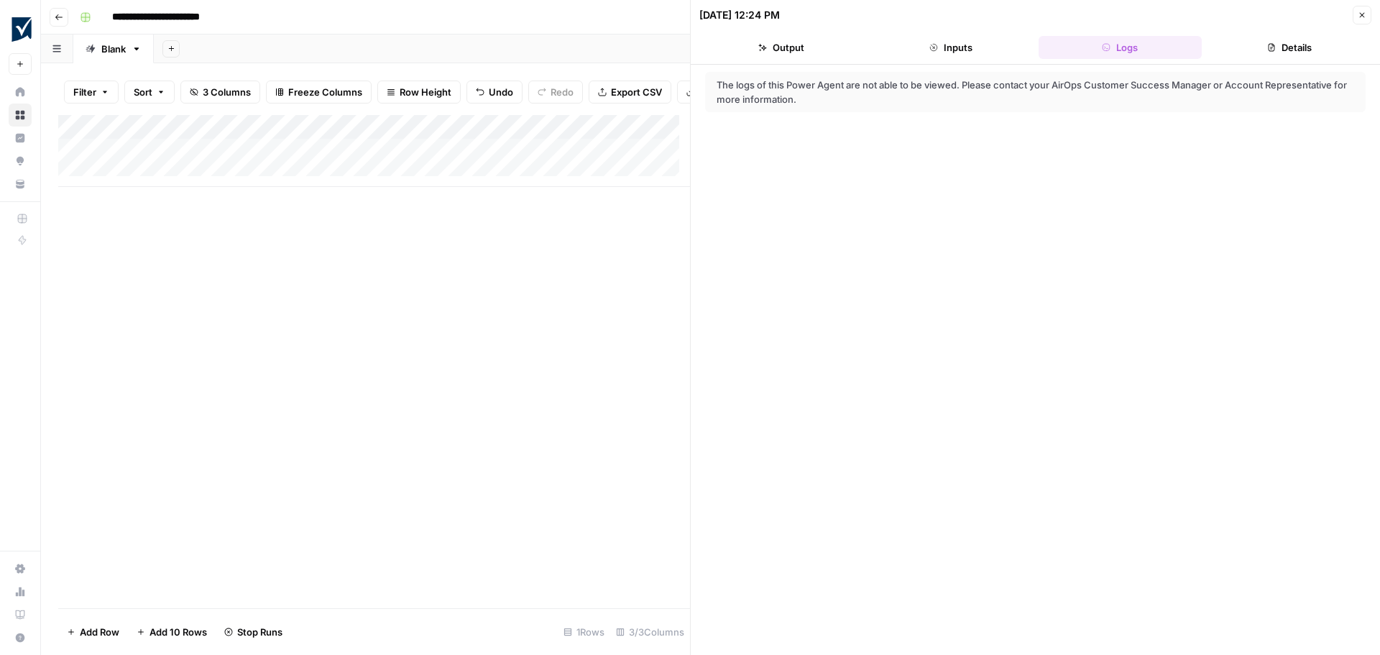
click at [829, 44] on button "Output" at bounding box center [781, 47] width 164 height 23
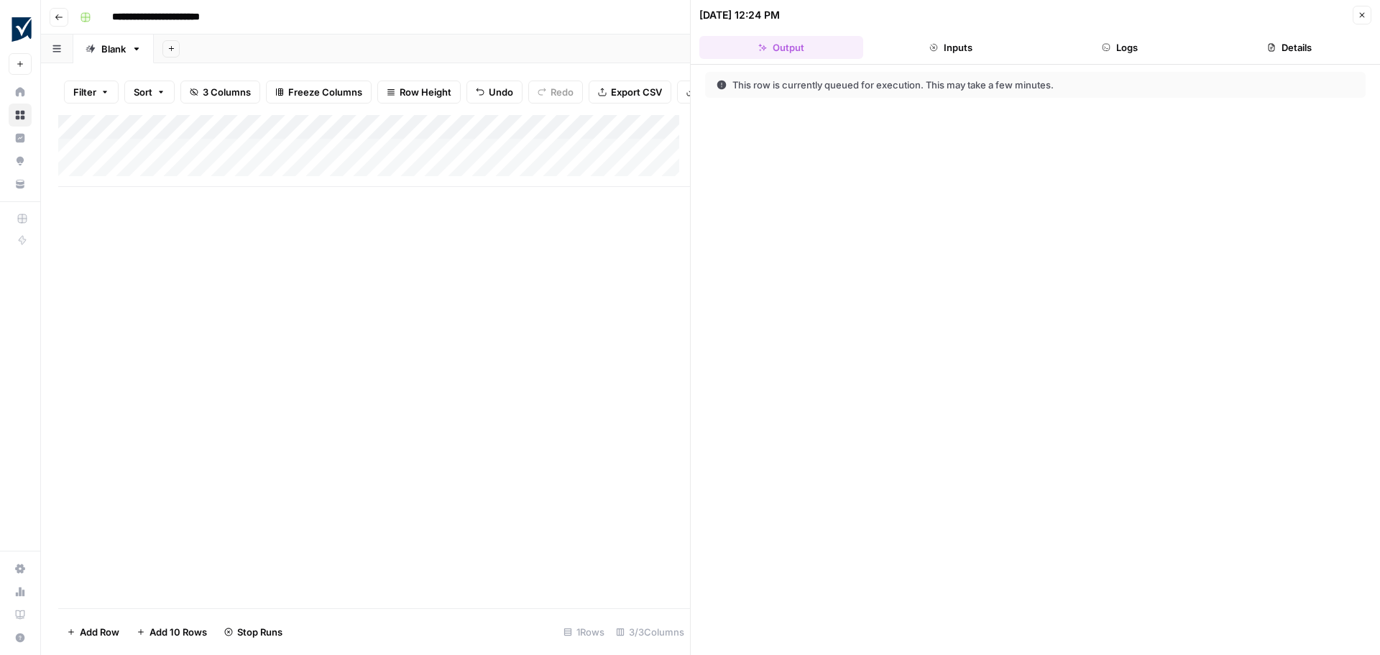
click at [1363, 12] on icon "button" at bounding box center [1361, 15] width 9 height 9
